Goal: Use online tool/utility

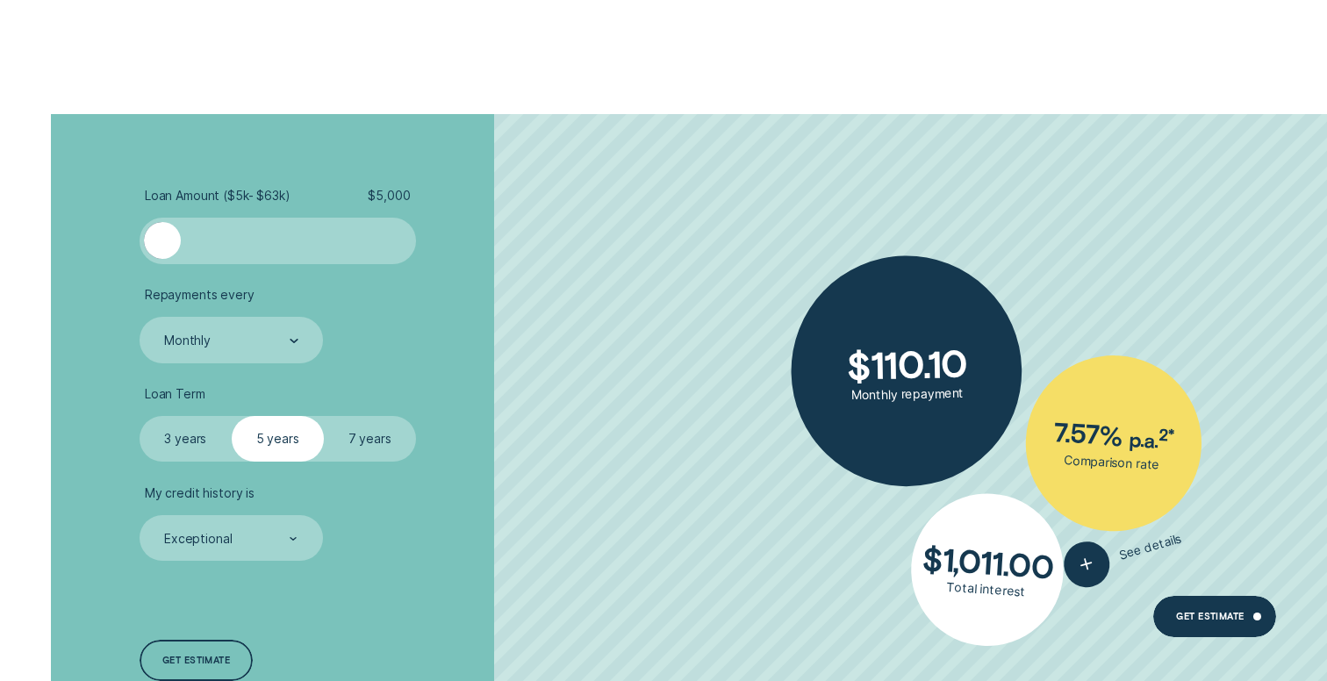
scroll to position [4387, 0]
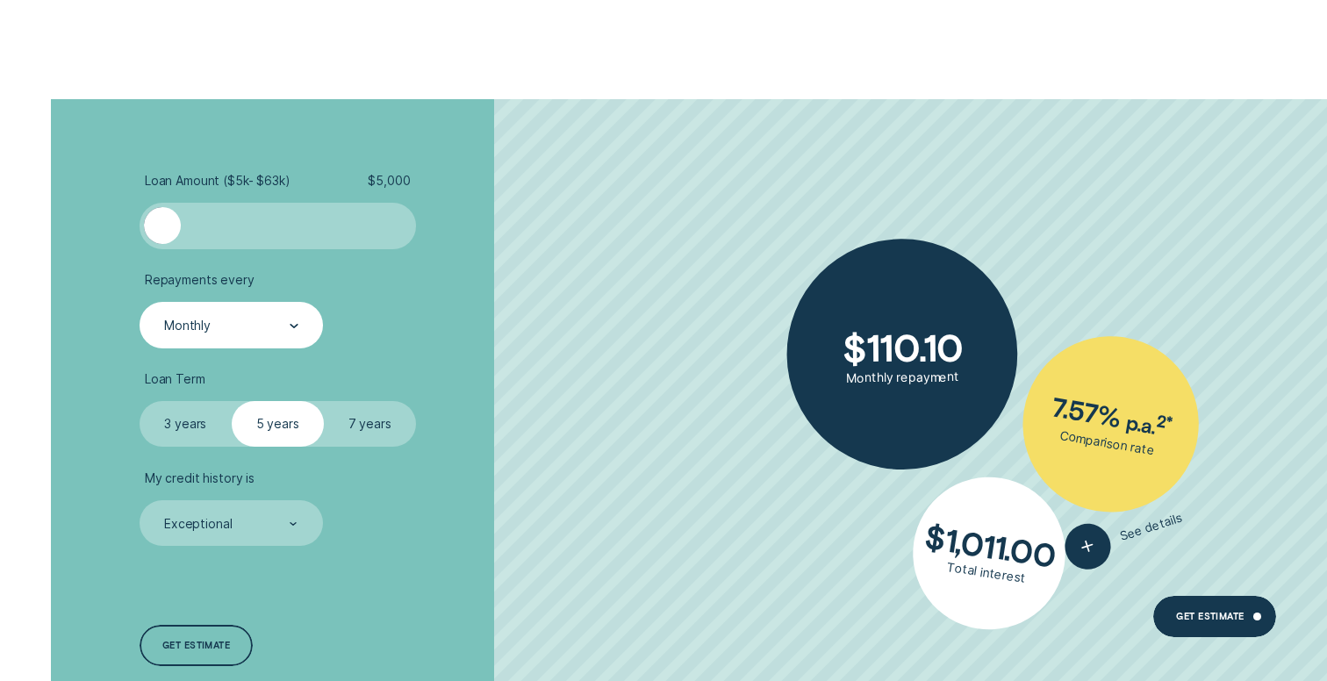
click at [232, 328] on div "Monthly" at bounding box center [230, 326] width 136 height 18
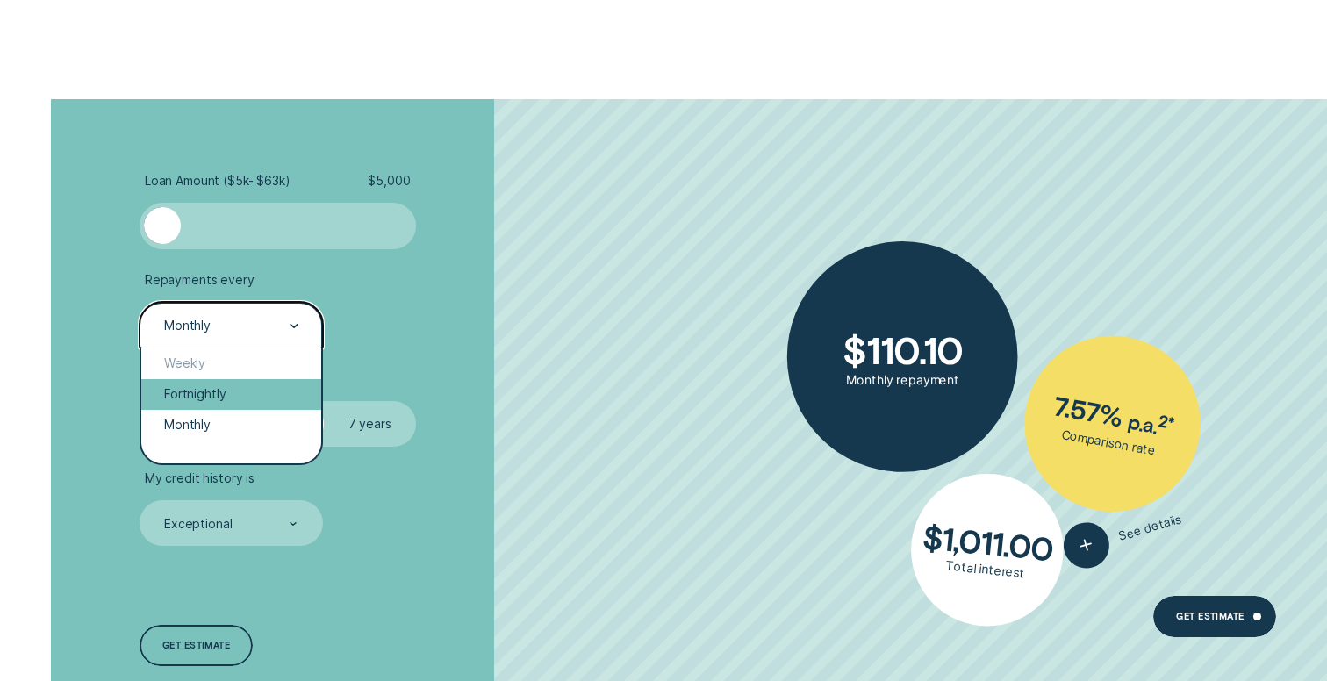
click at [203, 396] on div "Fortnightly" at bounding box center [231, 394] width 180 height 31
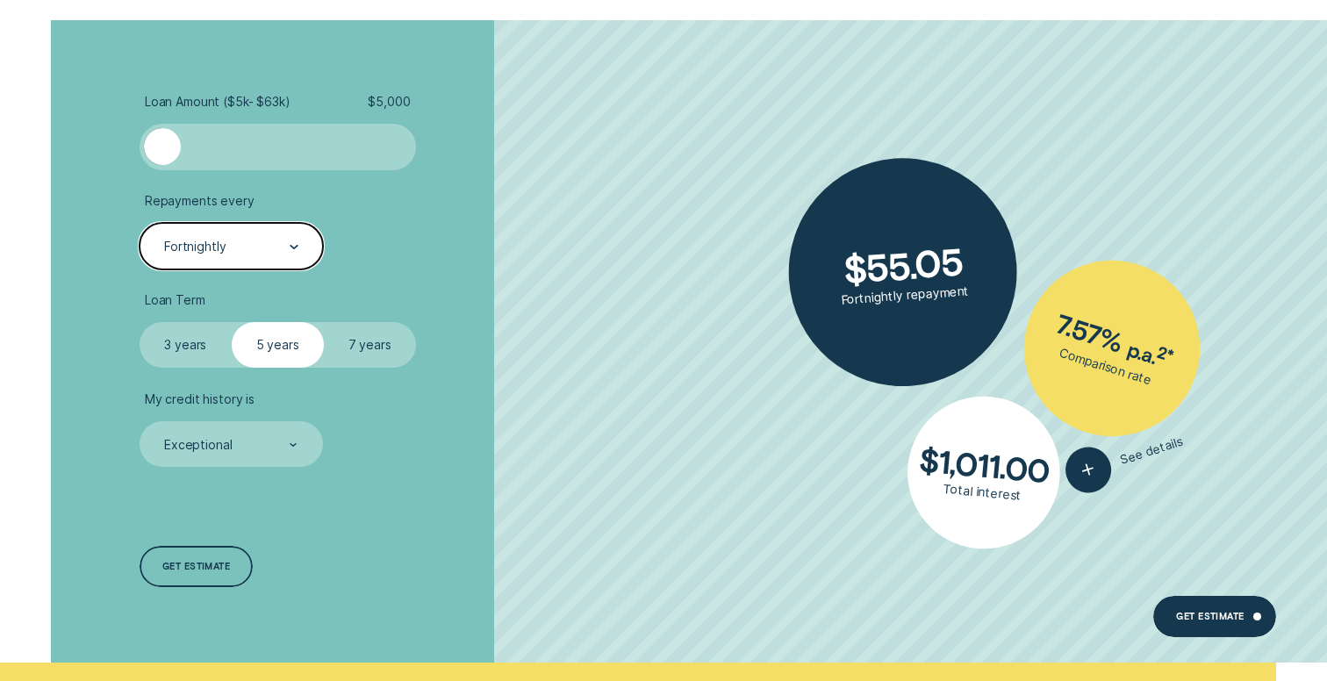
scroll to position [4477, 0]
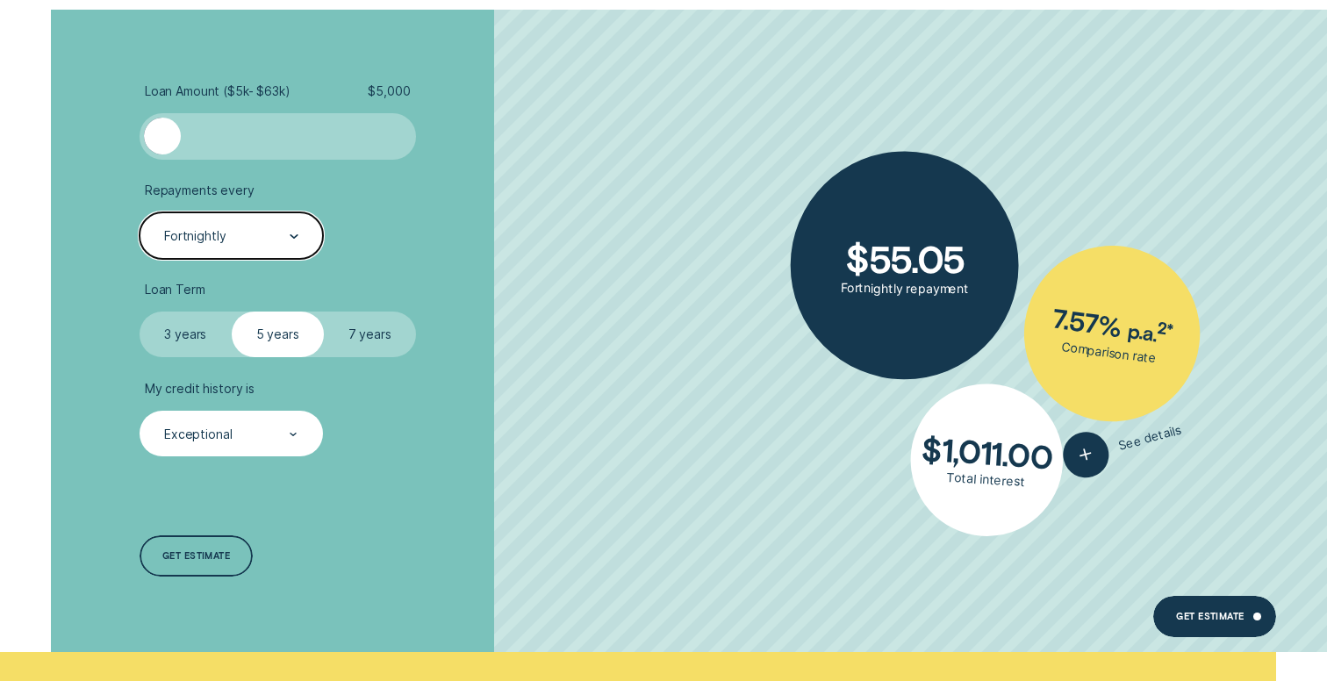
click at [265, 443] on div "Exceptional" at bounding box center [230, 435] width 136 height 18
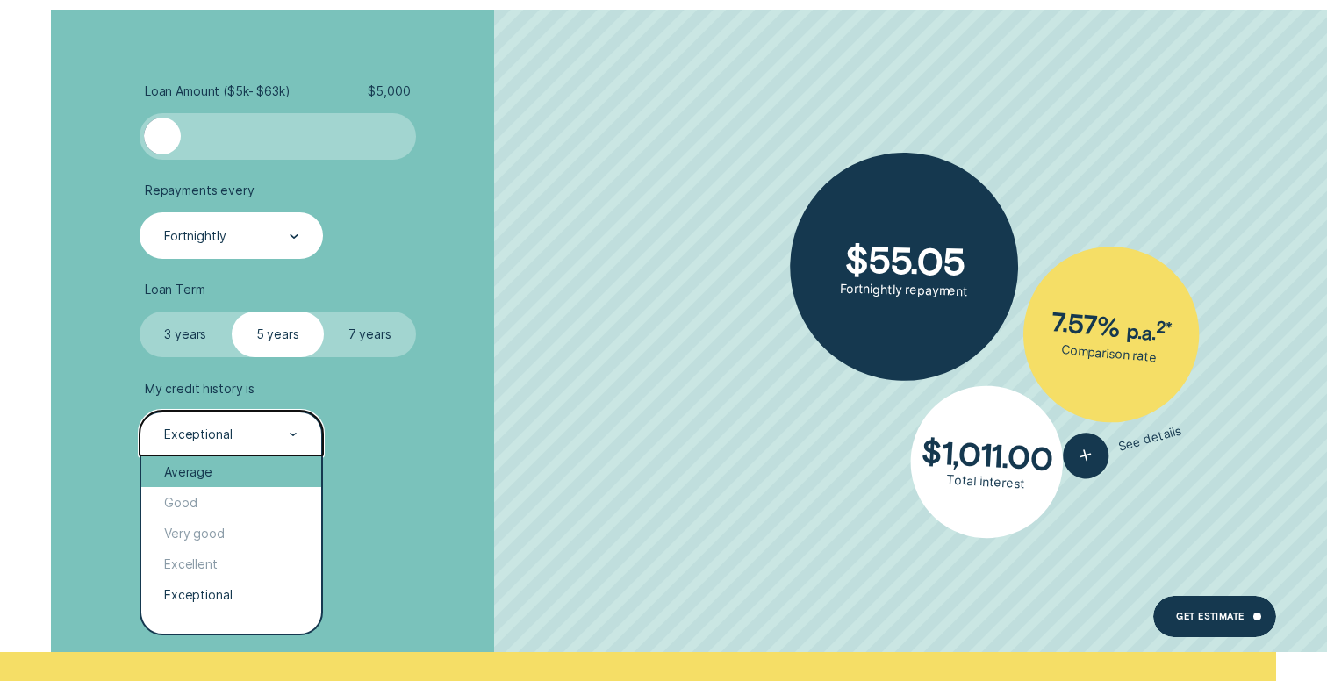
click at [188, 477] on div "Average" at bounding box center [231, 471] width 180 height 31
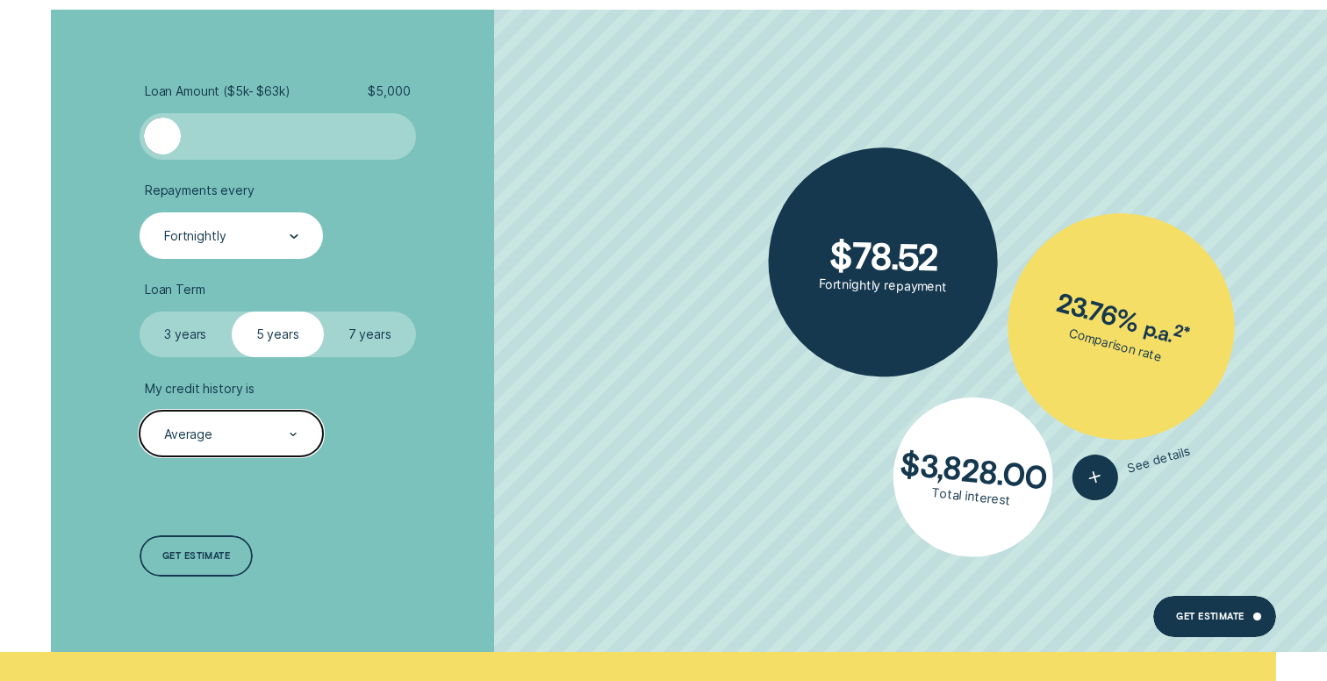
click at [377, 351] on label "7 years" at bounding box center [370, 335] width 92 height 47
click at [324, 312] on input "7 years" at bounding box center [324, 312] width 0 height 0
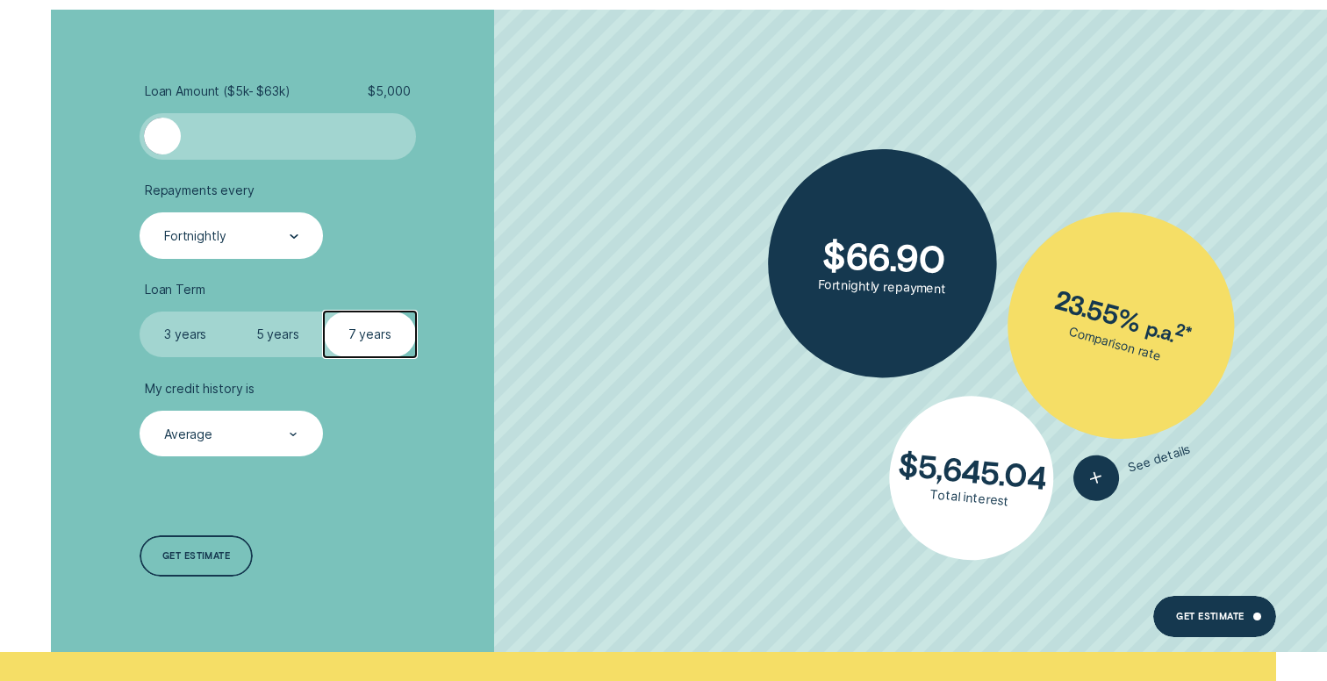
click at [192, 331] on label "3 years" at bounding box center [186, 335] width 92 height 47
click at [140, 312] on input "3 years" at bounding box center [140, 312] width 0 height 0
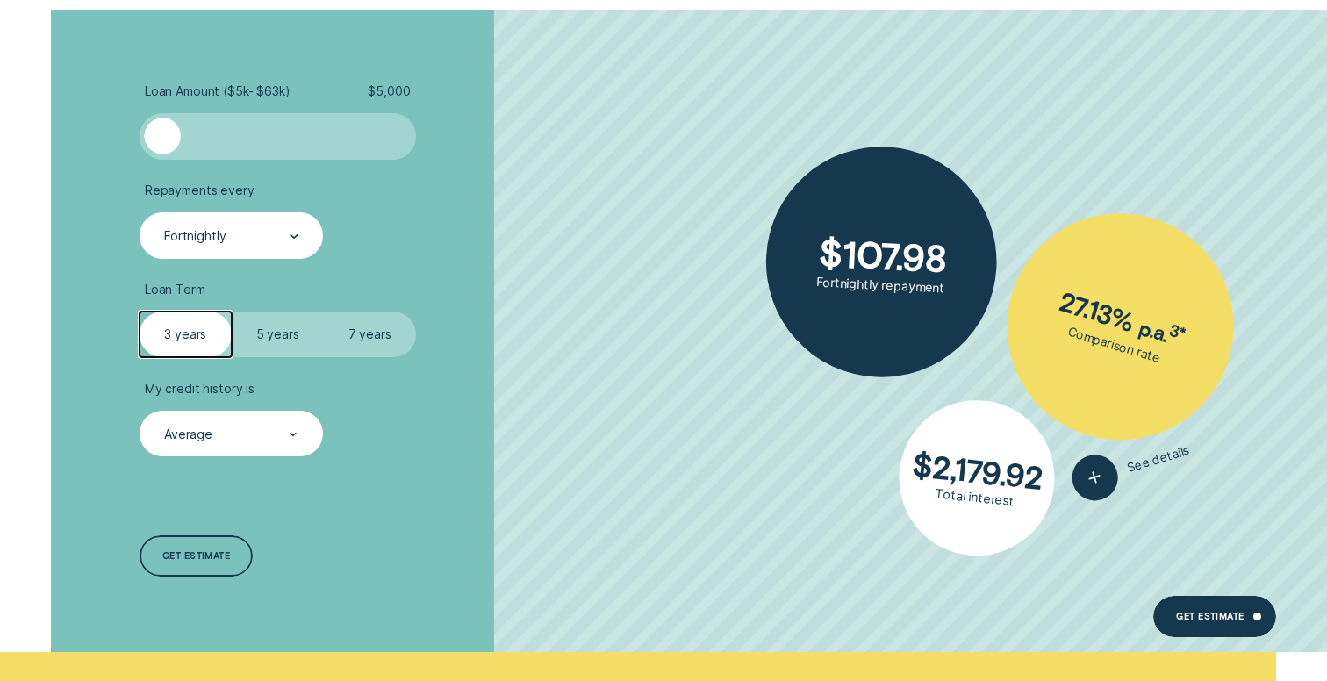
click at [265, 334] on label "5 years" at bounding box center [278, 335] width 92 height 47
click at [232, 312] on input "5 years" at bounding box center [232, 312] width 0 height 0
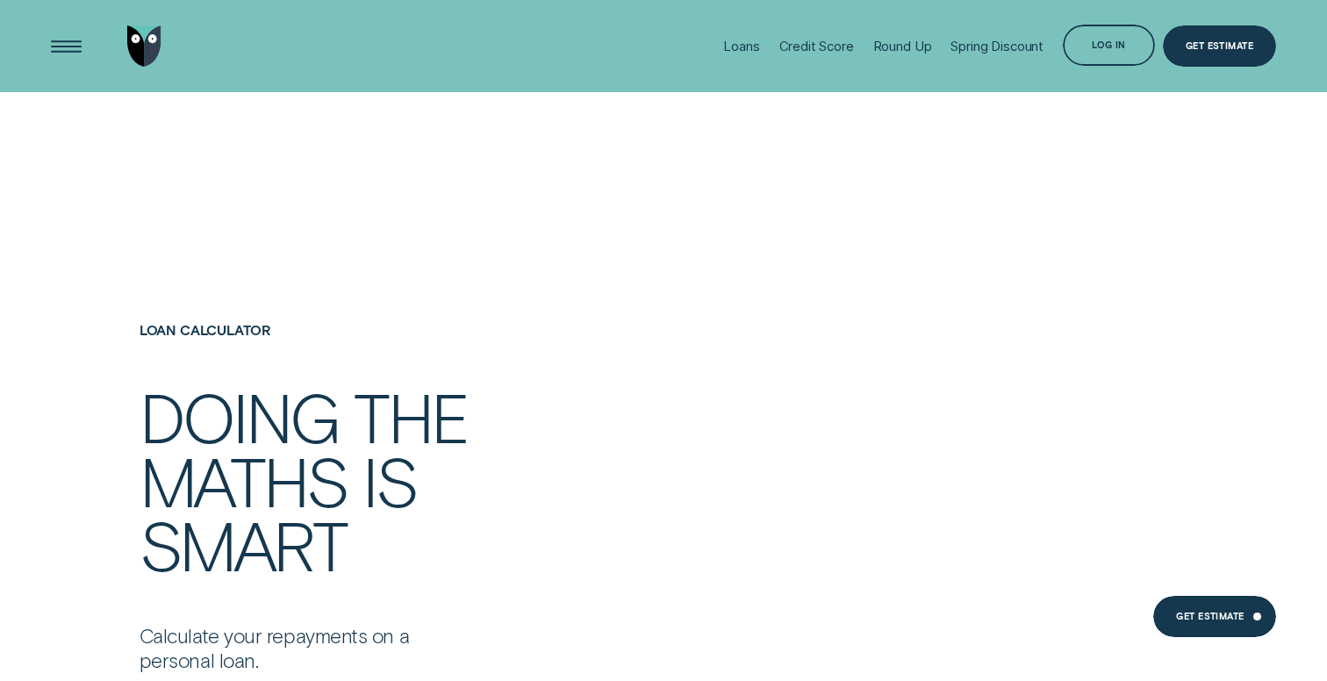
scroll to position [3644, 0]
